Goal: Transaction & Acquisition: Subscribe to service/newsletter

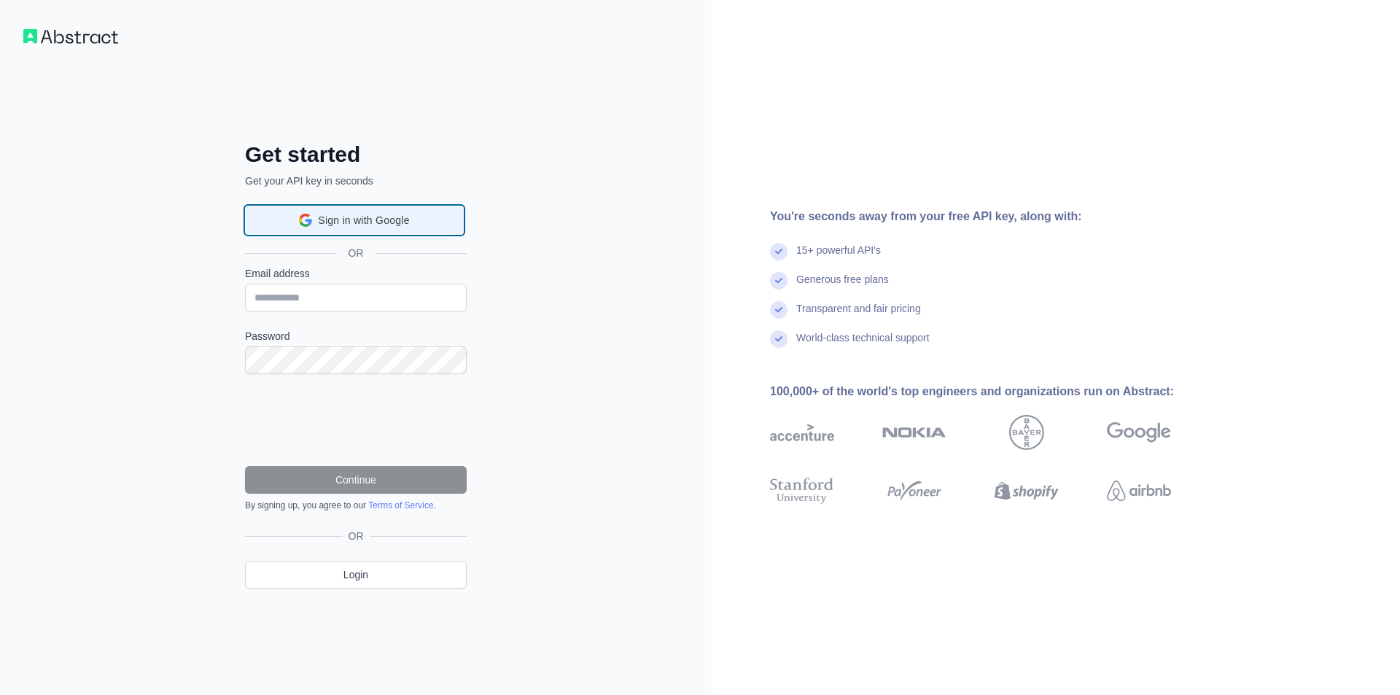
click at [343, 217] on span "Sign in with Google" at bounding box center [363, 220] width 91 height 15
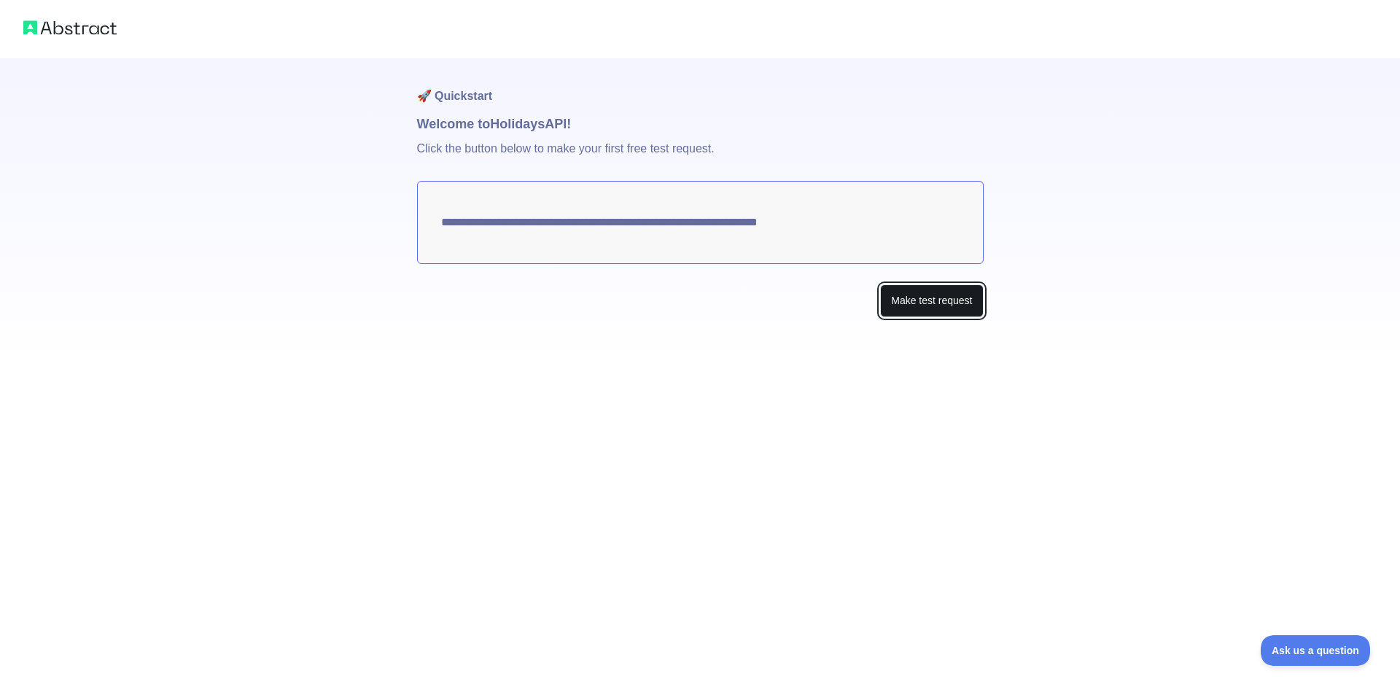
click at [903, 305] on button "Make test request" at bounding box center [931, 300] width 103 height 33
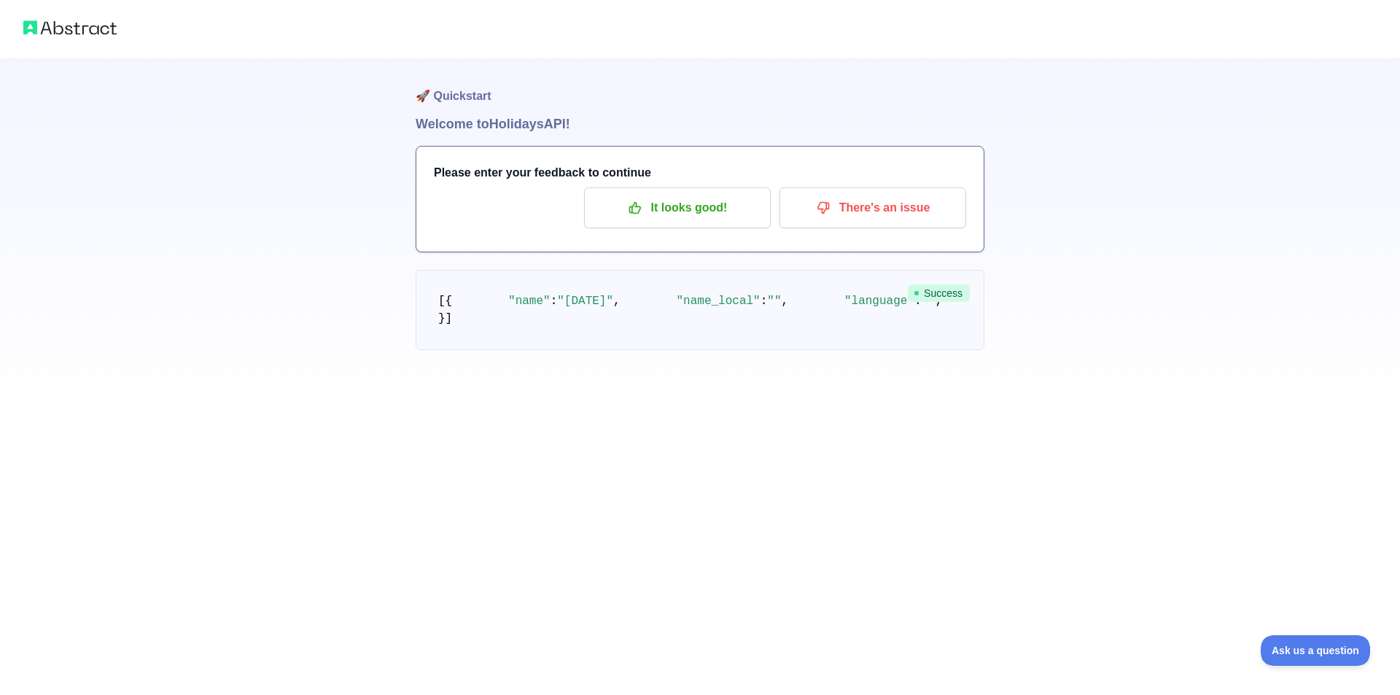
click at [932, 292] on span "Success" at bounding box center [939, 292] width 62 height 17
click at [924, 289] on span "Success" at bounding box center [939, 292] width 62 height 17
click at [666, 215] on p "It looks good!" at bounding box center [677, 207] width 165 height 25
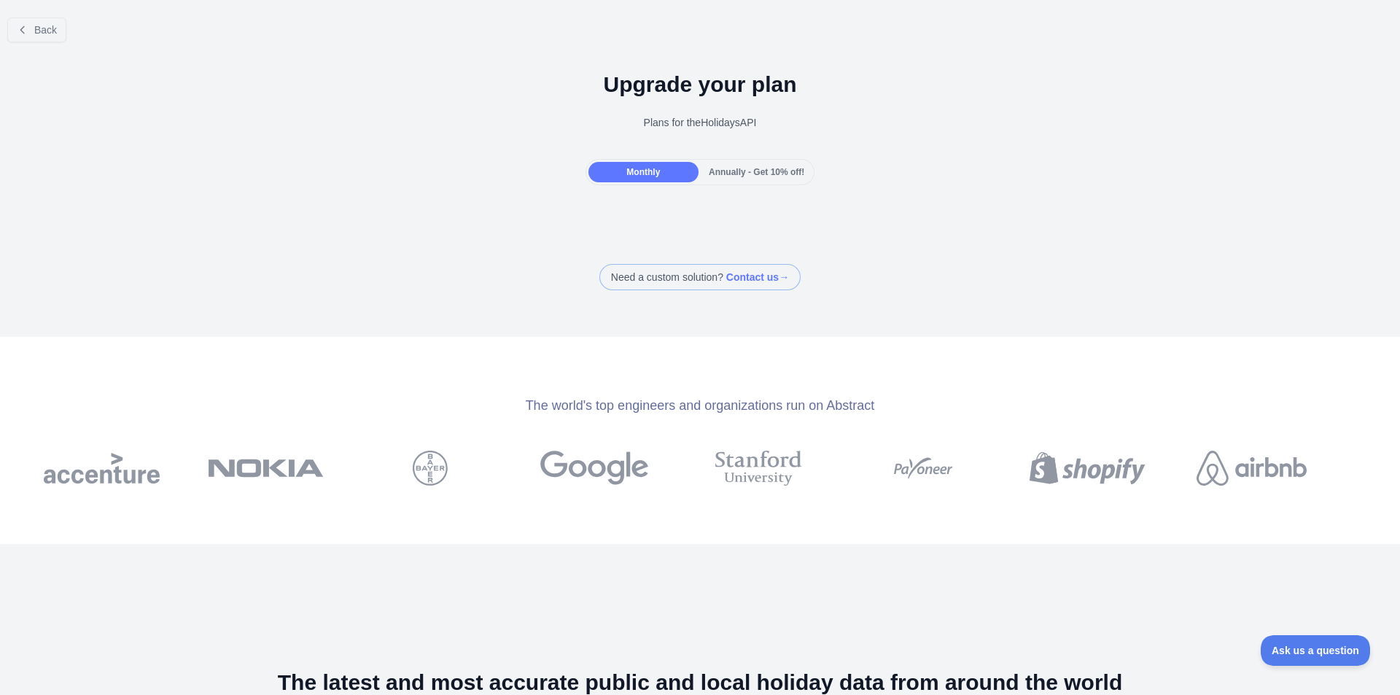
click at [670, 174] on div "Monthly" at bounding box center [643, 172] width 110 height 20
